Goal: Task Accomplishment & Management: Manage account settings

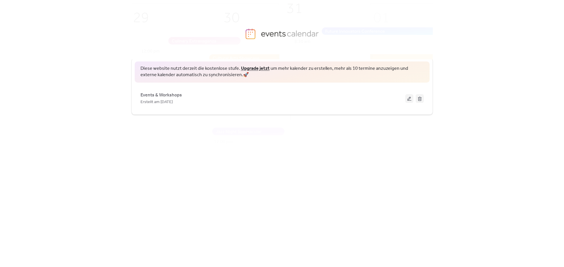
click at [213, 200] on div "Diese website nutzt derzeit die kostenlose stufe. Upgrade jetzt um mehr kalende…" at bounding box center [281, 153] width 301 height 208
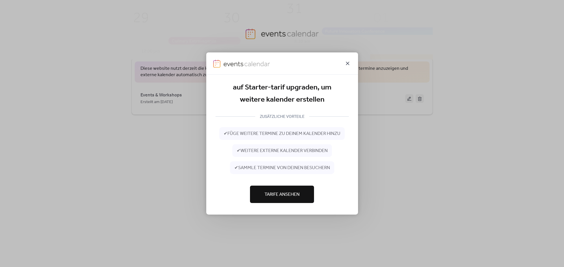
click at [349, 63] on icon at bounding box center [347, 63] width 7 height 7
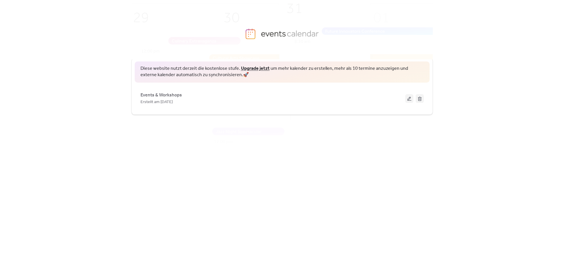
click at [299, 209] on div "Diese website nutzt derzeit die kostenlose stufe. Upgrade jetzt um mehr kalende…" at bounding box center [281, 153] width 301 height 208
click at [118, 136] on div "Diese website nutzt derzeit die kostenlose stufe. Upgrade jetzt um mehr kalende…" at bounding box center [282, 163] width 564 height 208
click at [290, 133] on div "Diese website nutzt derzeit die kostenlose stufe. Upgrade jetzt um mehr kalende…" at bounding box center [281, 153] width 301 height 208
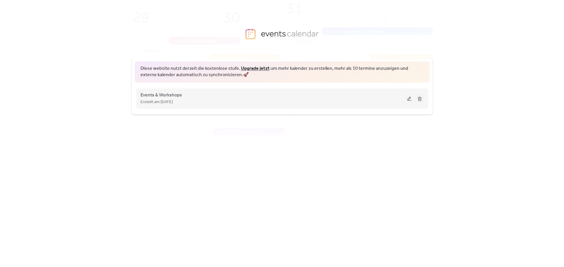
click at [408, 98] on button at bounding box center [409, 98] width 8 height 9
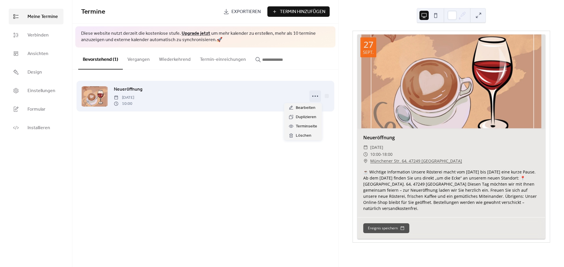
click at [317, 96] on circle at bounding box center [317, 96] width 1 height 1
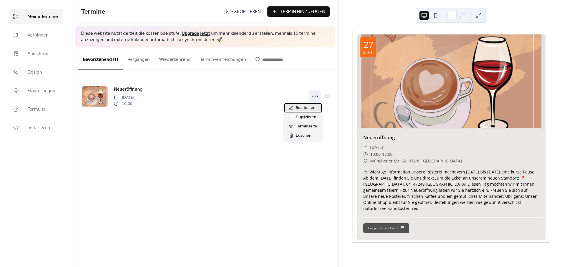
click at [300, 108] on span "Bearbeiten" at bounding box center [306, 108] width 20 height 7
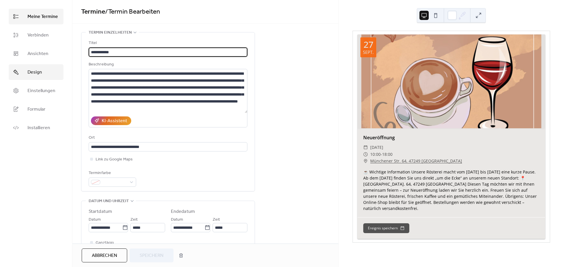
click at [34, 75] on span "Design" at bounding box center [35, 72] width 14 height 7
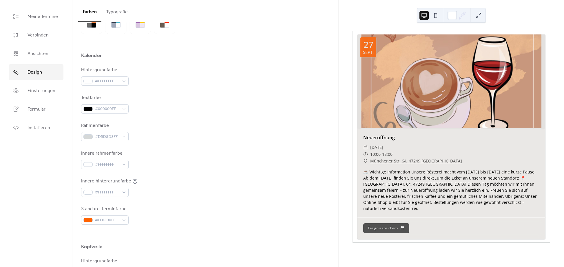
scroll to position [37, 0]
click at [116, 135] on span "#D5D8D8FF" at bounding box center [107, 135] width 24 height 7
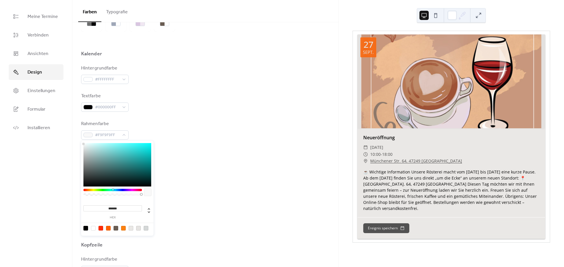
type input "*******"
drag, startPoint x: 106, startPoint y: 164, endPoint x: 61, endPoint y: 119, distance: 63.3
click at [61, 119] on body "Meine Termine Verbinden Ansichten Design Einstellungen Formular Installieren De…" at bounding box center [282, 133] width 564 height 267
click at [192, 131] on div "Rahmenfarbe #FFFFFFFF" at bounding box center [205, 129] width 248 height 19
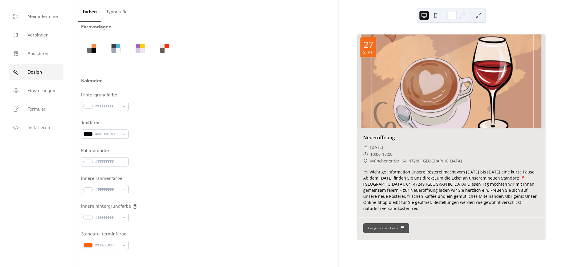
scroll to position [0, 0]
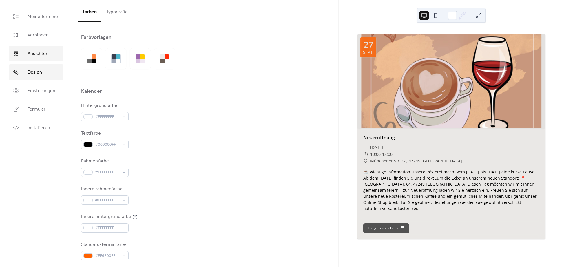
click at [40, 52] on span "Ansichten" at bounding box center [38, 53] width 21 height 7
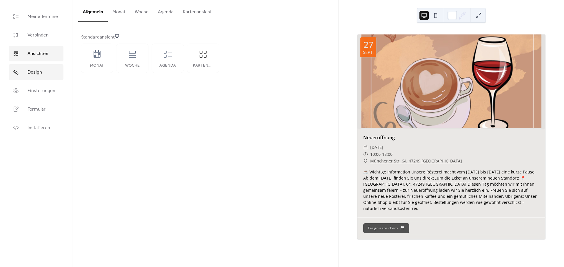
click at [44, 71] on link "Design" at bounding box center [36, 72] width 55 height 16
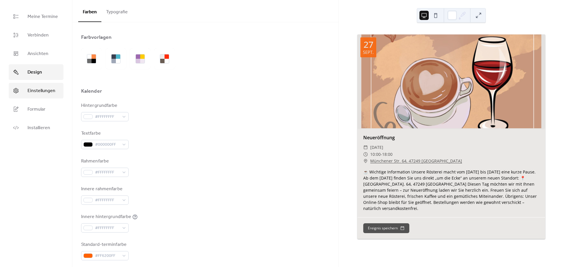
click at [40, 94] on span "Einstellungen" at bounding box center [42, 90] width 28 height 7
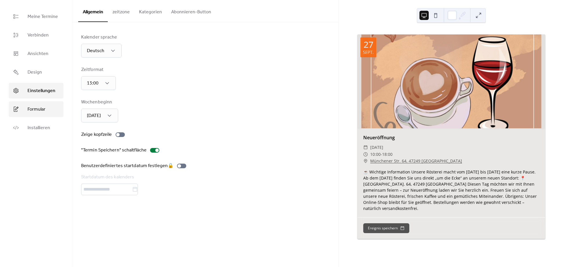
click at [37, 111] on span "Formular" at bounding box center [37, 109] width 18 height 7
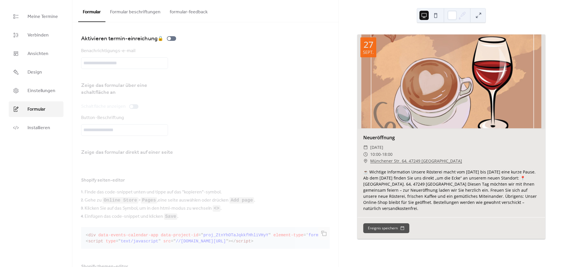
click at [137, 16] on button "Formular beschriftungen" at bounding box center [135, 10] width 60 height 21
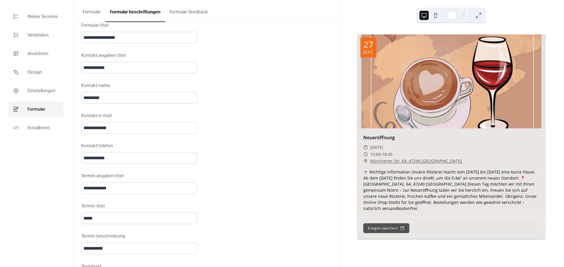
scroll to position [11, 0]
click at [87, 9] on button "Formular" at bounding box center [91, 10] width 27 height 21
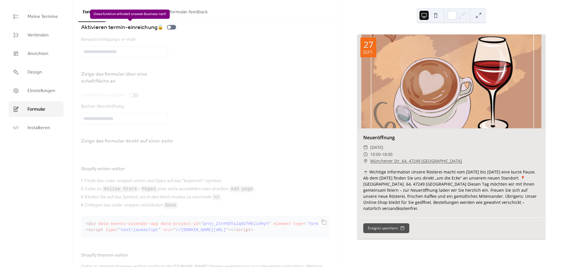
click at [170, 29] on div "Aktivieren termin-einreichung 🔒" at bounding box center [129, 27] width 97 height 9
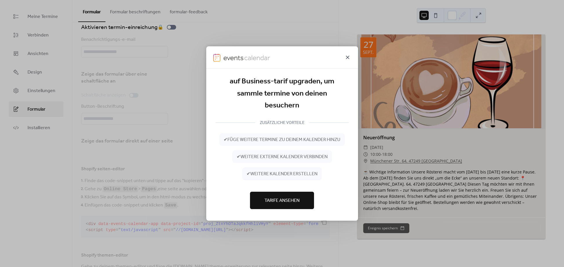
click at [347, 58] on icon at bounding box center [347, 57] width 3 height 3
